Goal: Transaction & Acquisition: Purchase product/service

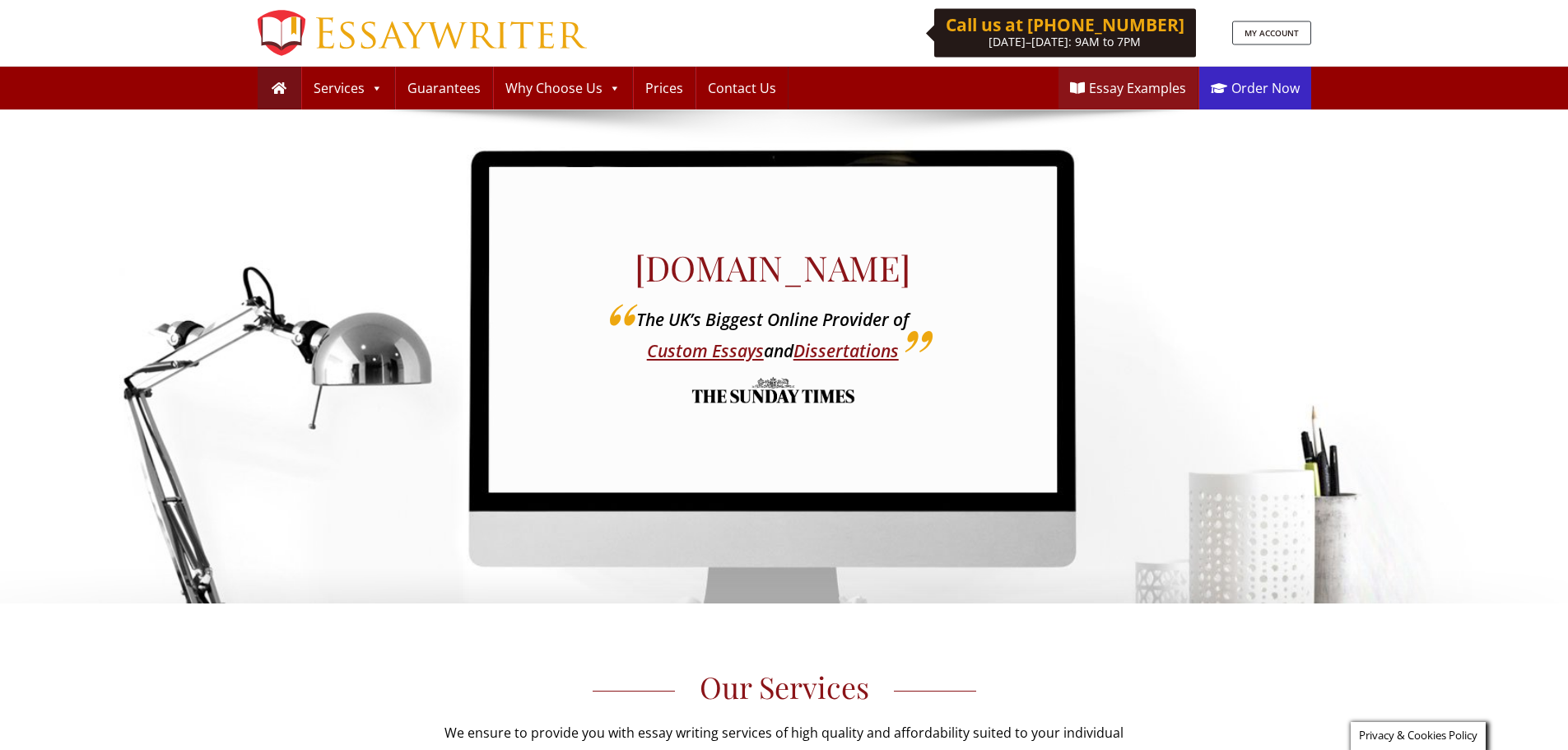
click at [1272, 91] on link "Order Now" at bounding box center [1255, 88] width 112 height 43
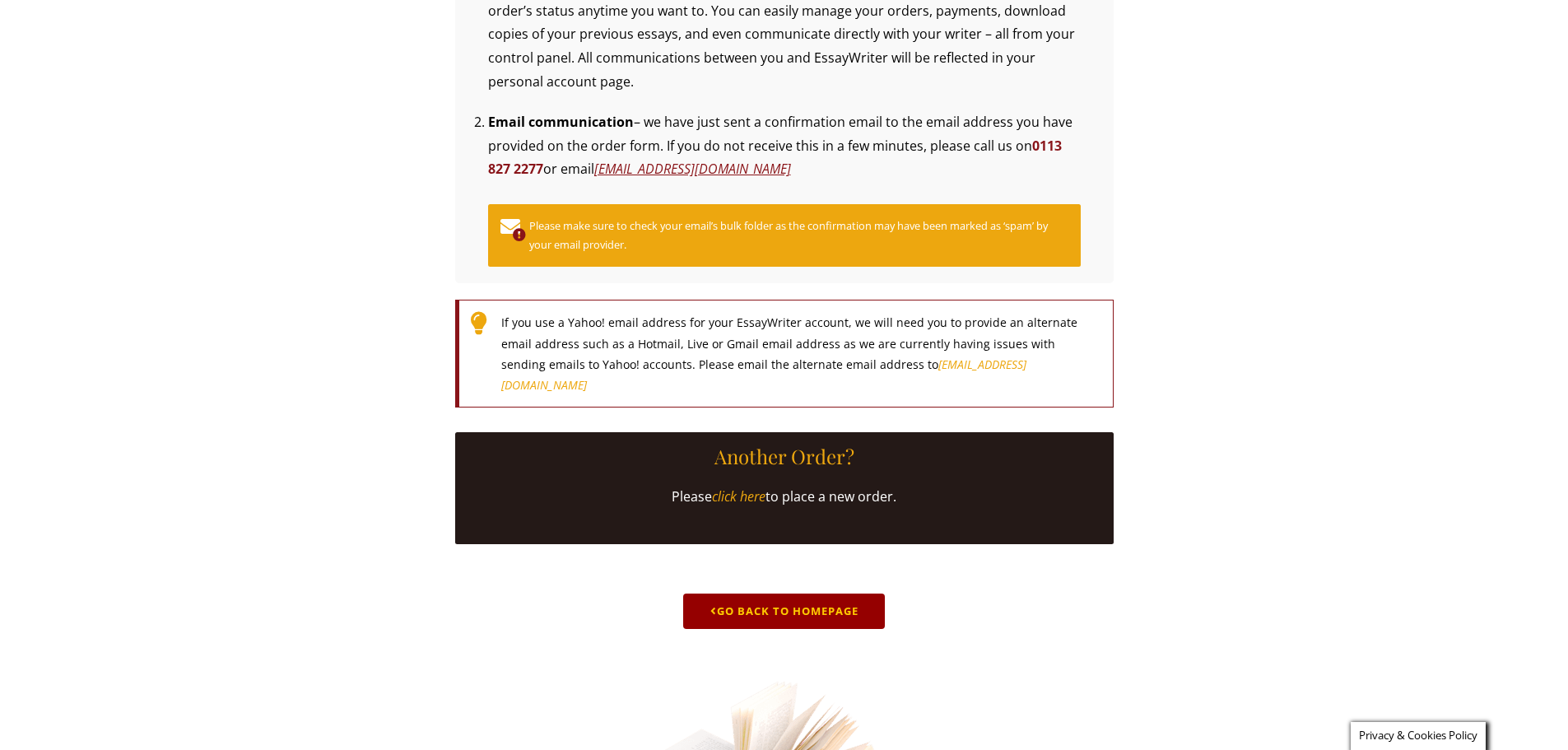
scroll to position [411, 0]
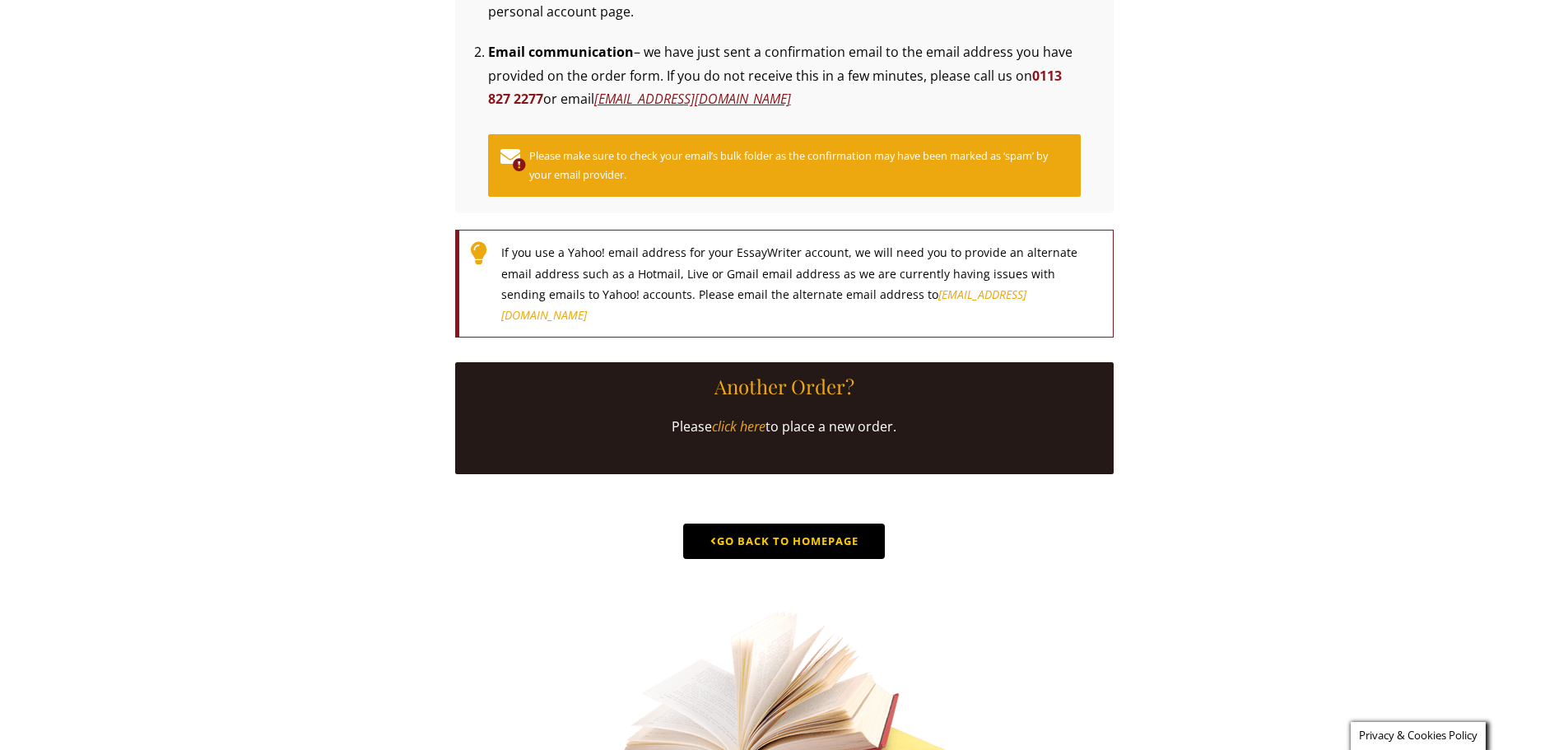
click at [796, 559] on link "Go Back to Homepage" at bounding box center [784, 541] width 201 height 36
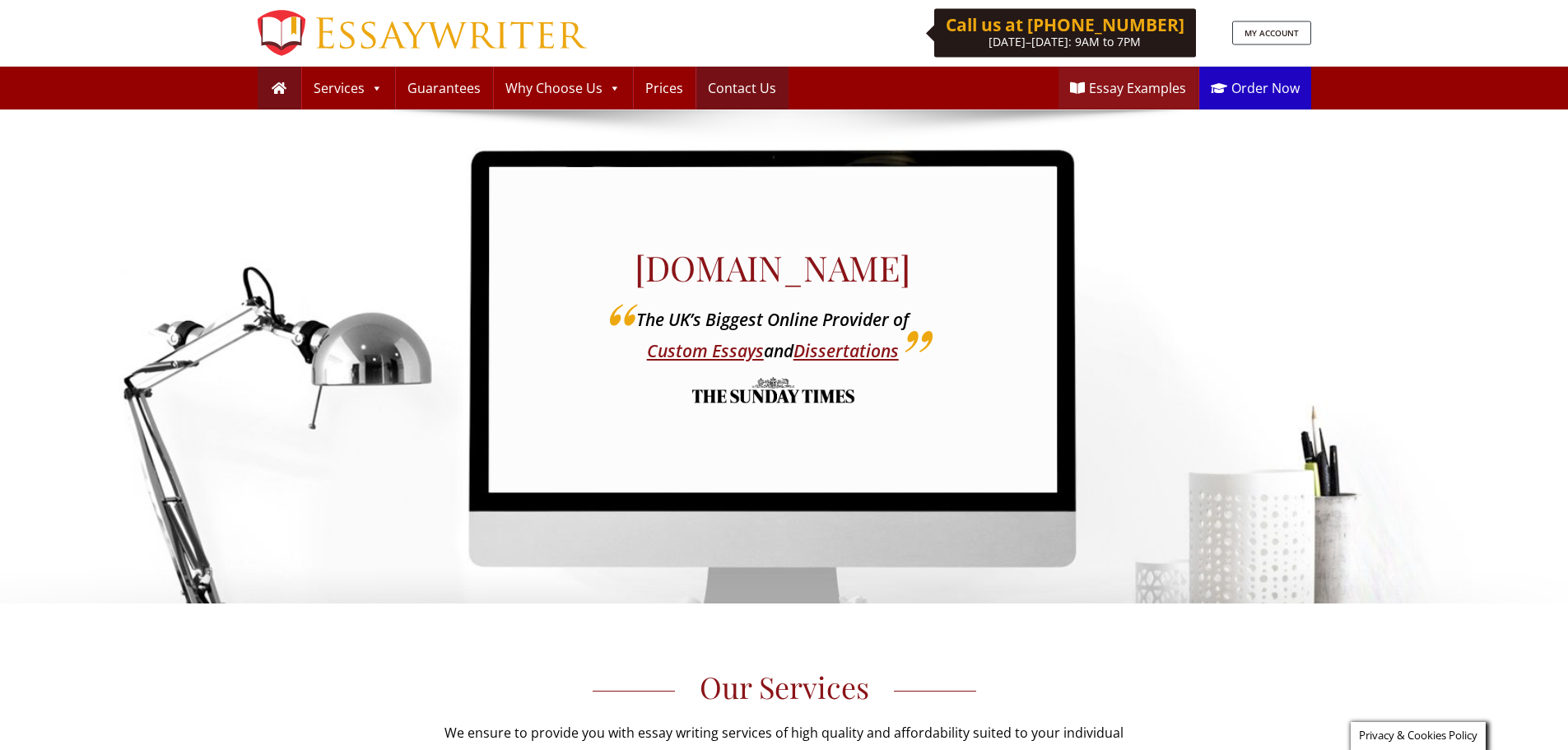
click at [720, 92] on link "Contact Us" at bounding box center [742, 88] width 91 height 43
